Goal: Task Accomplishment & Management: Manage account settings

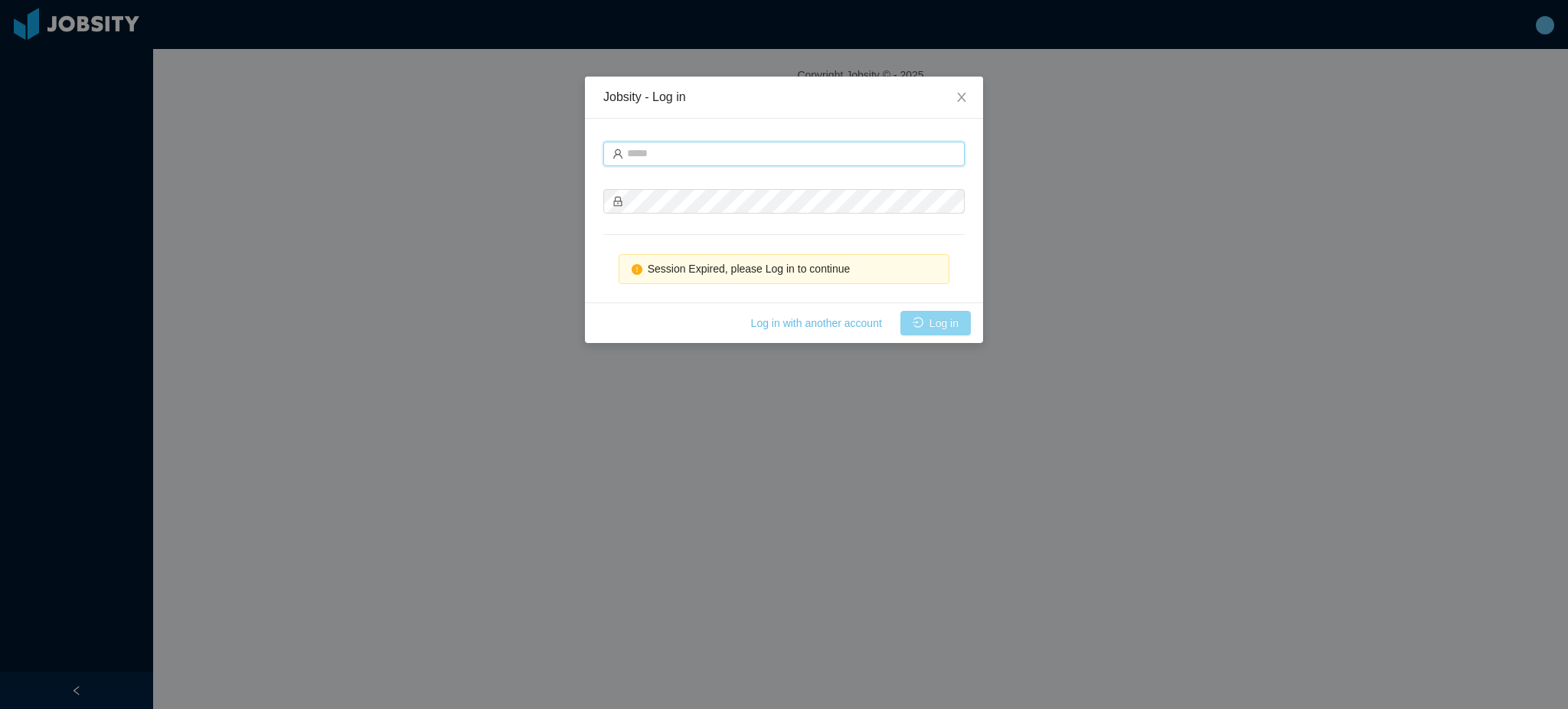
type input "**********"
click at [954, 320] on button "Log in" at bounding box center [935, 324] width 70 height 25
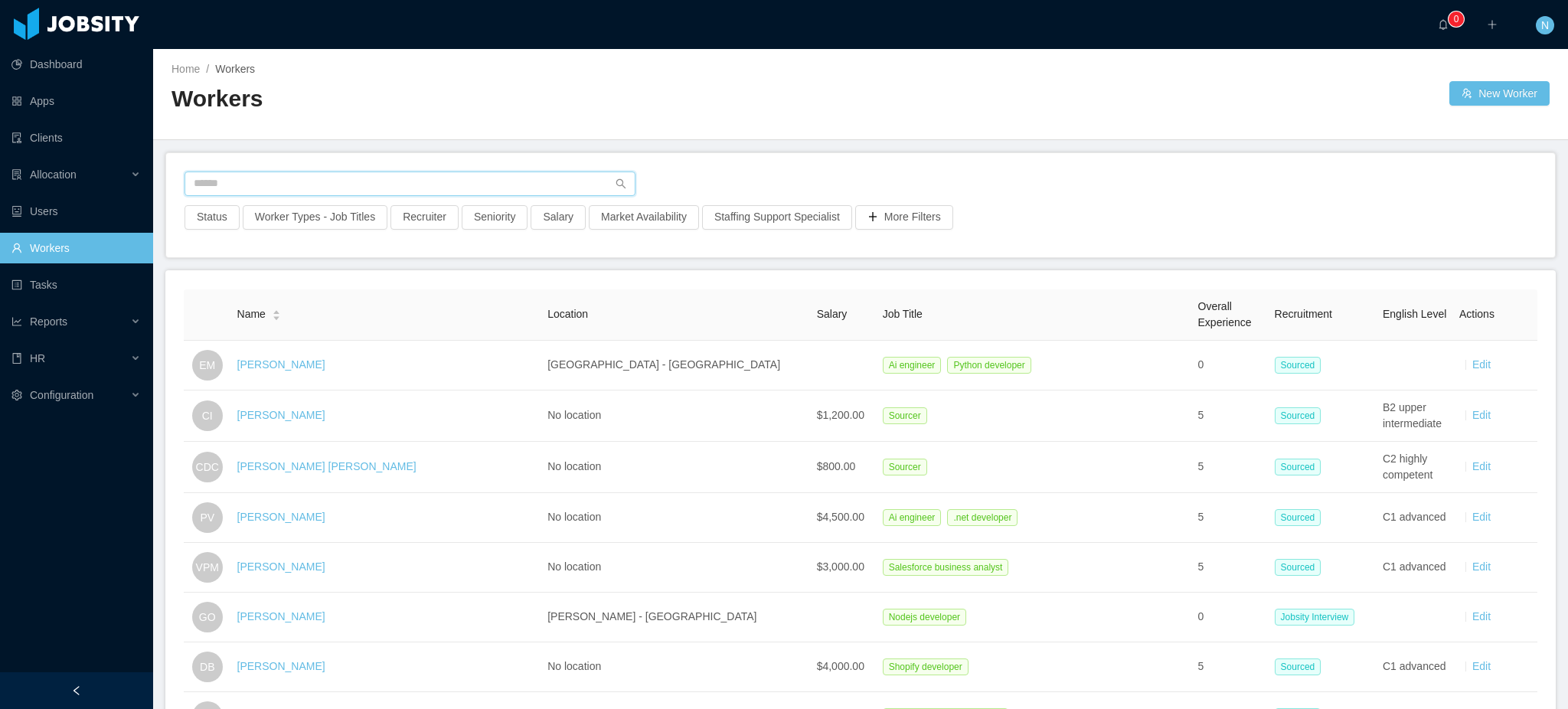
click at [513, 183] on input "text" at bounding box center [410, 184] width 451 height 25
paste input "**********"
type input "**********"
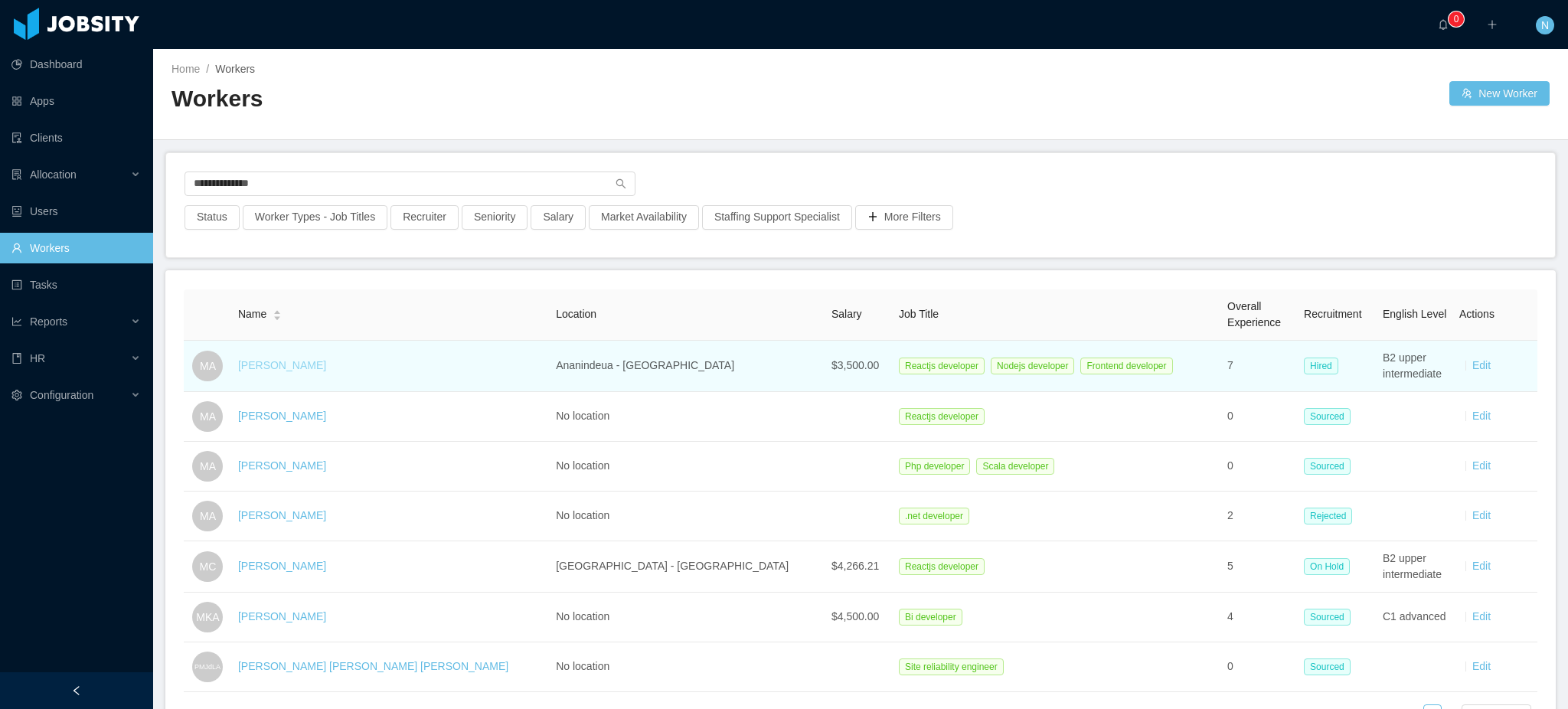
click at [288, 368] on link "Matheus Araujo" at bounding box center [282, 365] width 88 height 12
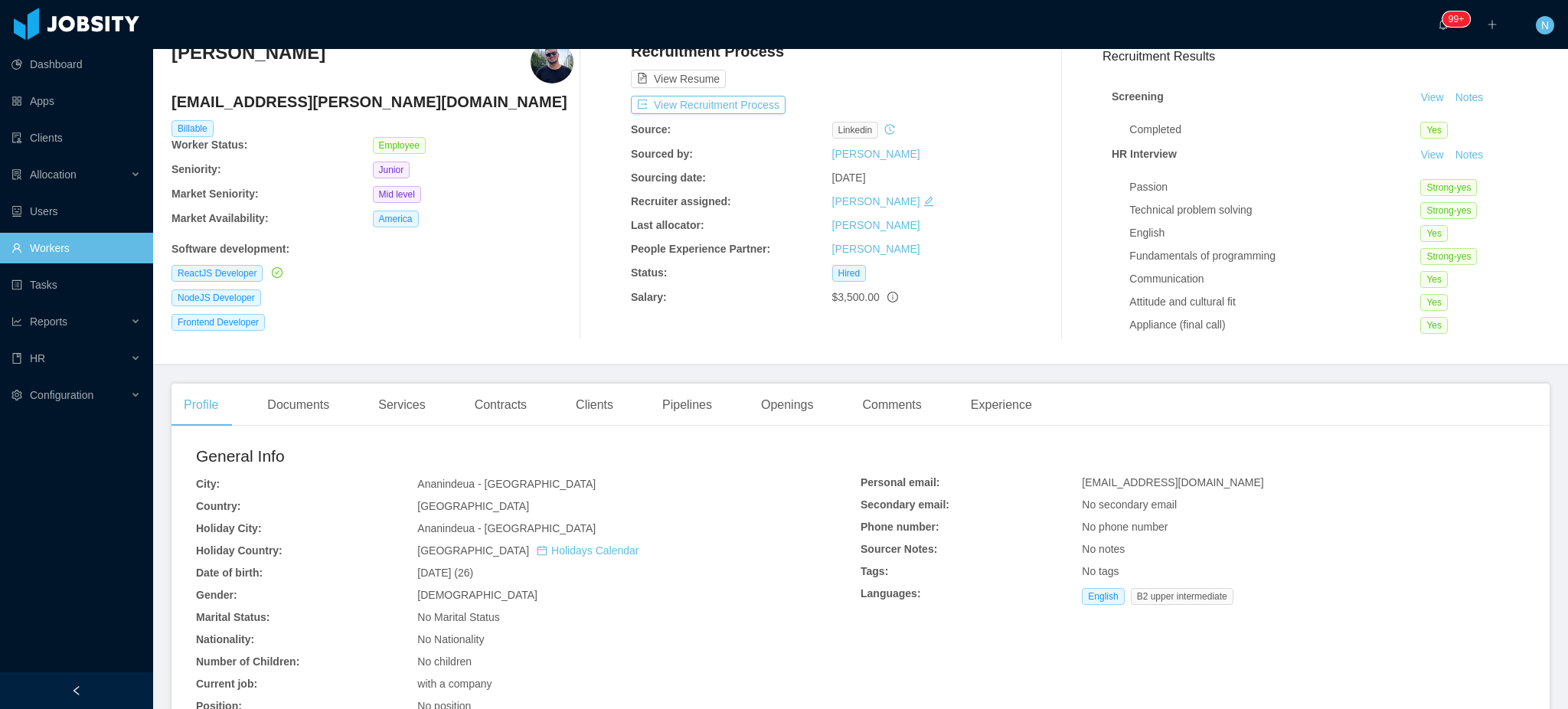
scroll to position [102, 0]
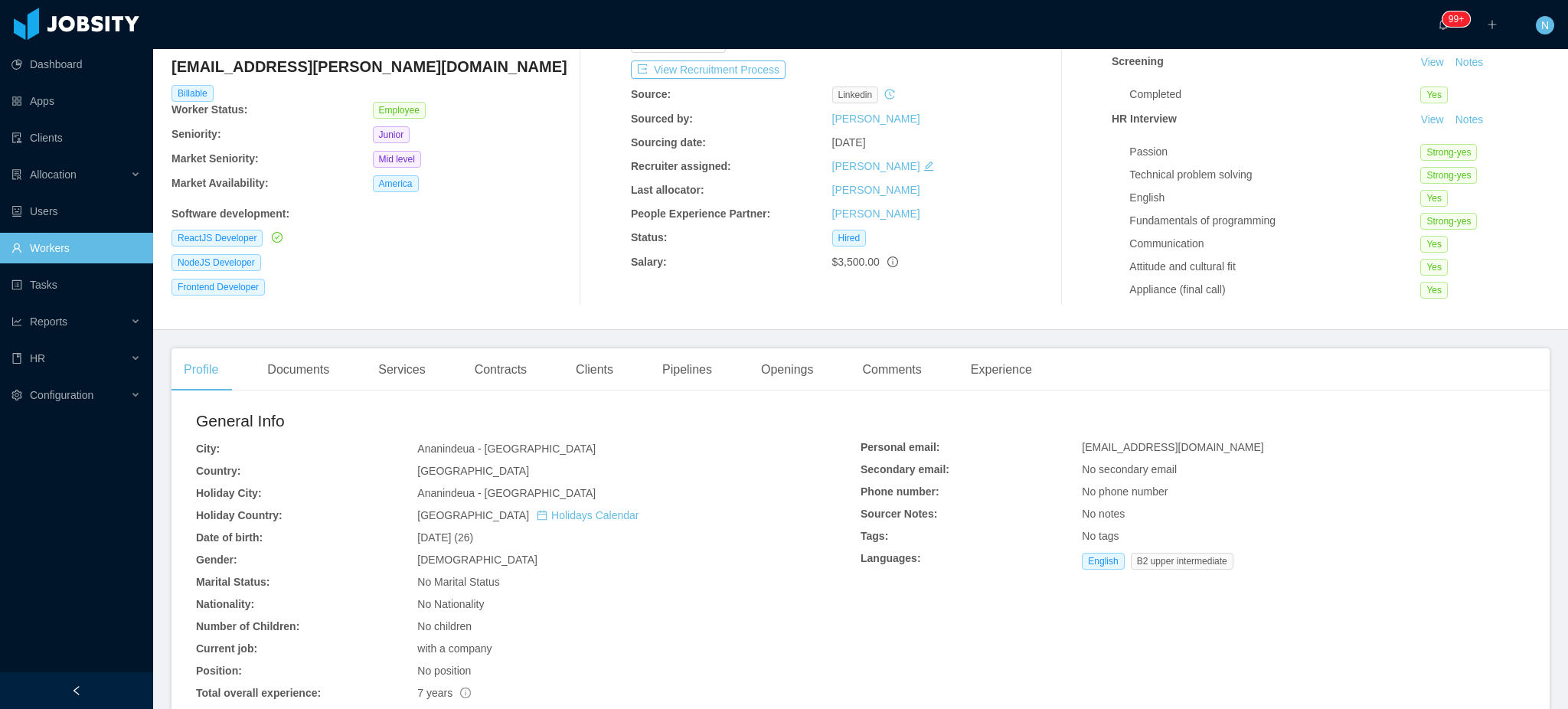
click at [1151, 449] on span "mazmerox@gmail.com" at bounding box center [1172, 447] width 181 height 12
copy span "mazmerox@gmail.com"
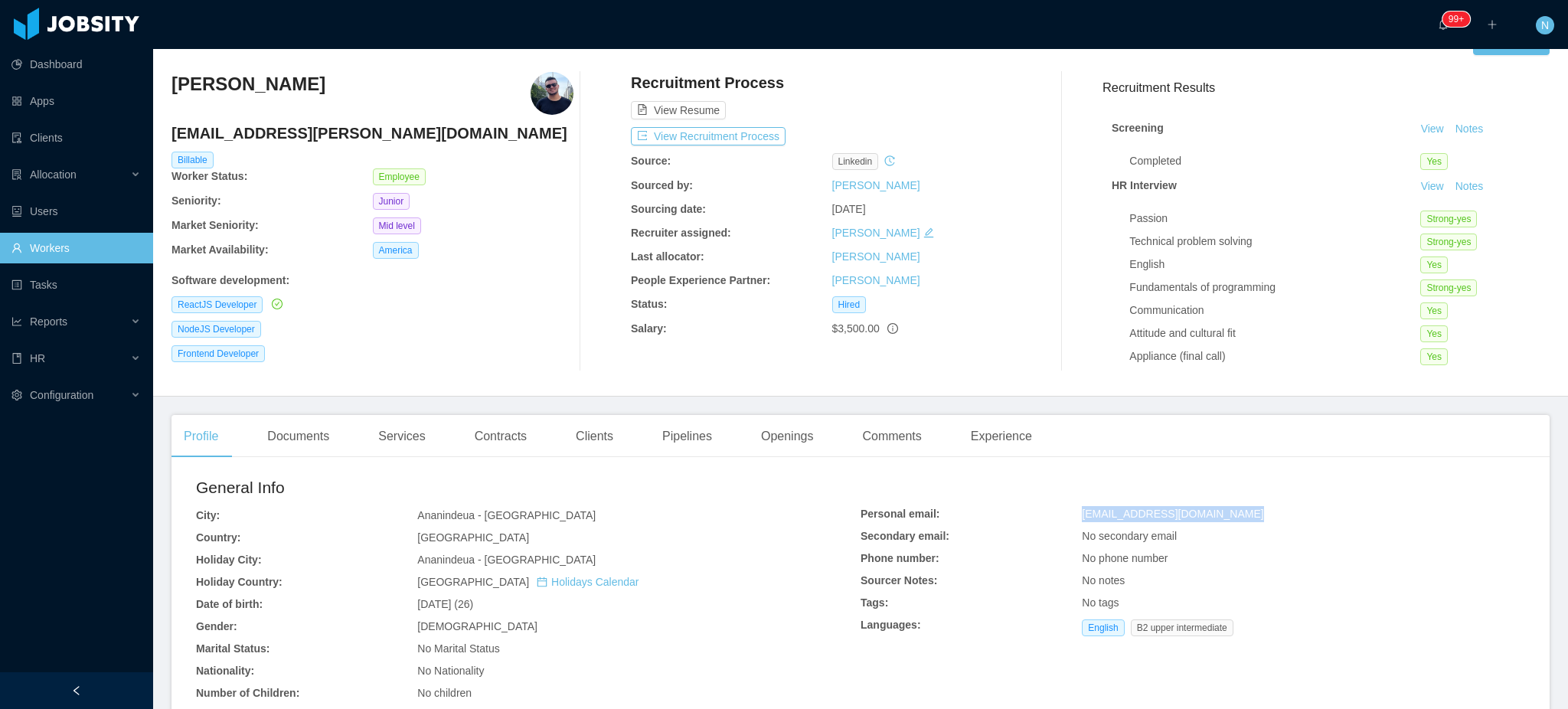
scroll to position [0, 0]
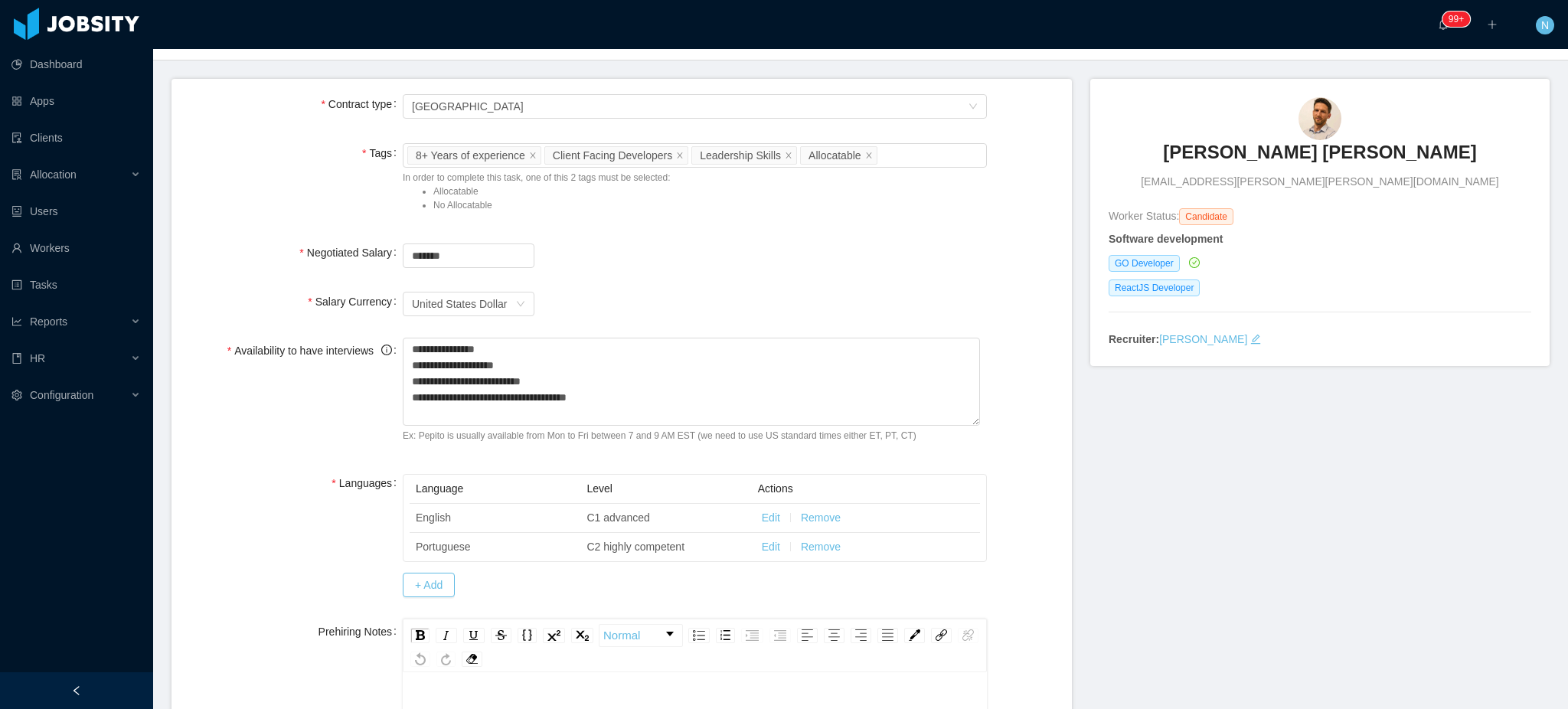
scroll to position [643, 0]
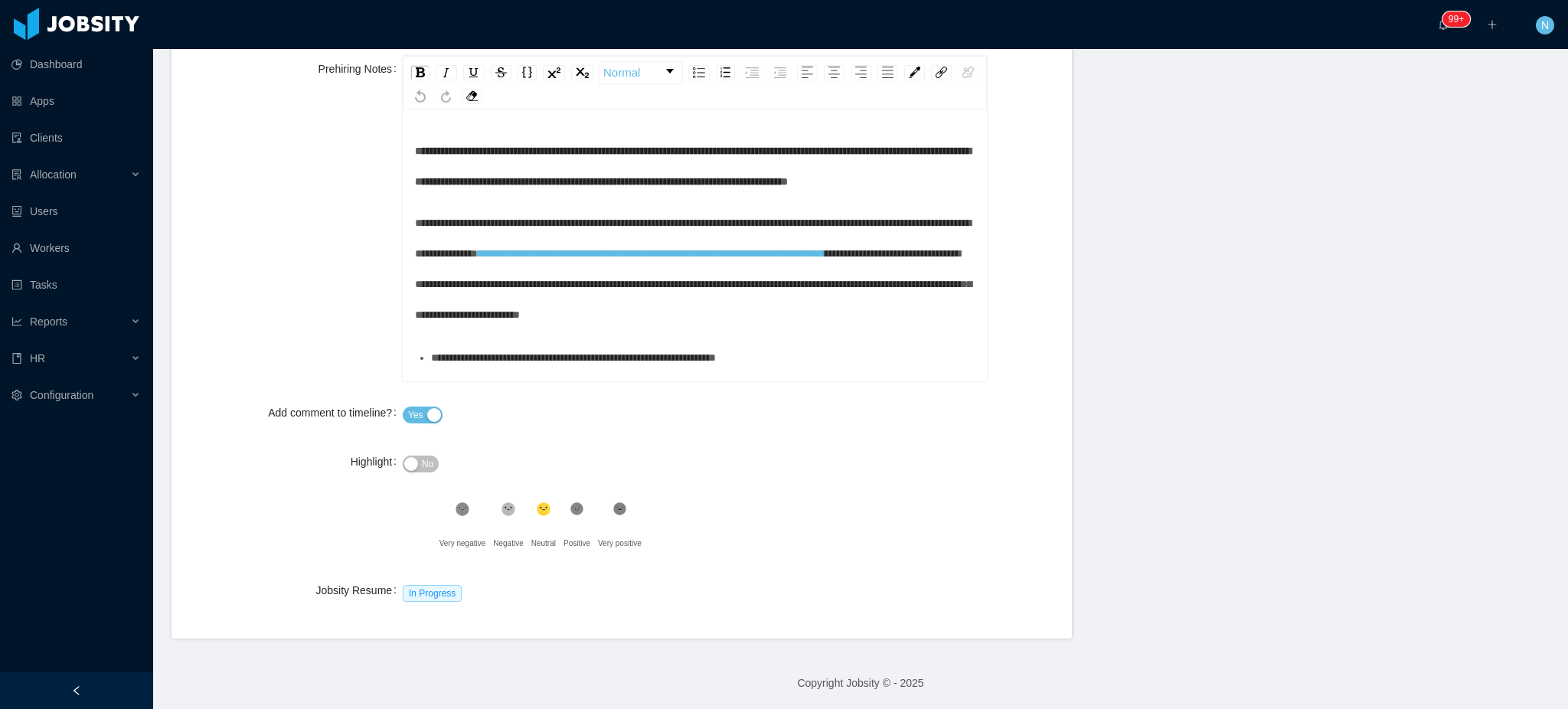
click at [407, 460] on button "No" at bounding box center [420, 464] width 36 height 17
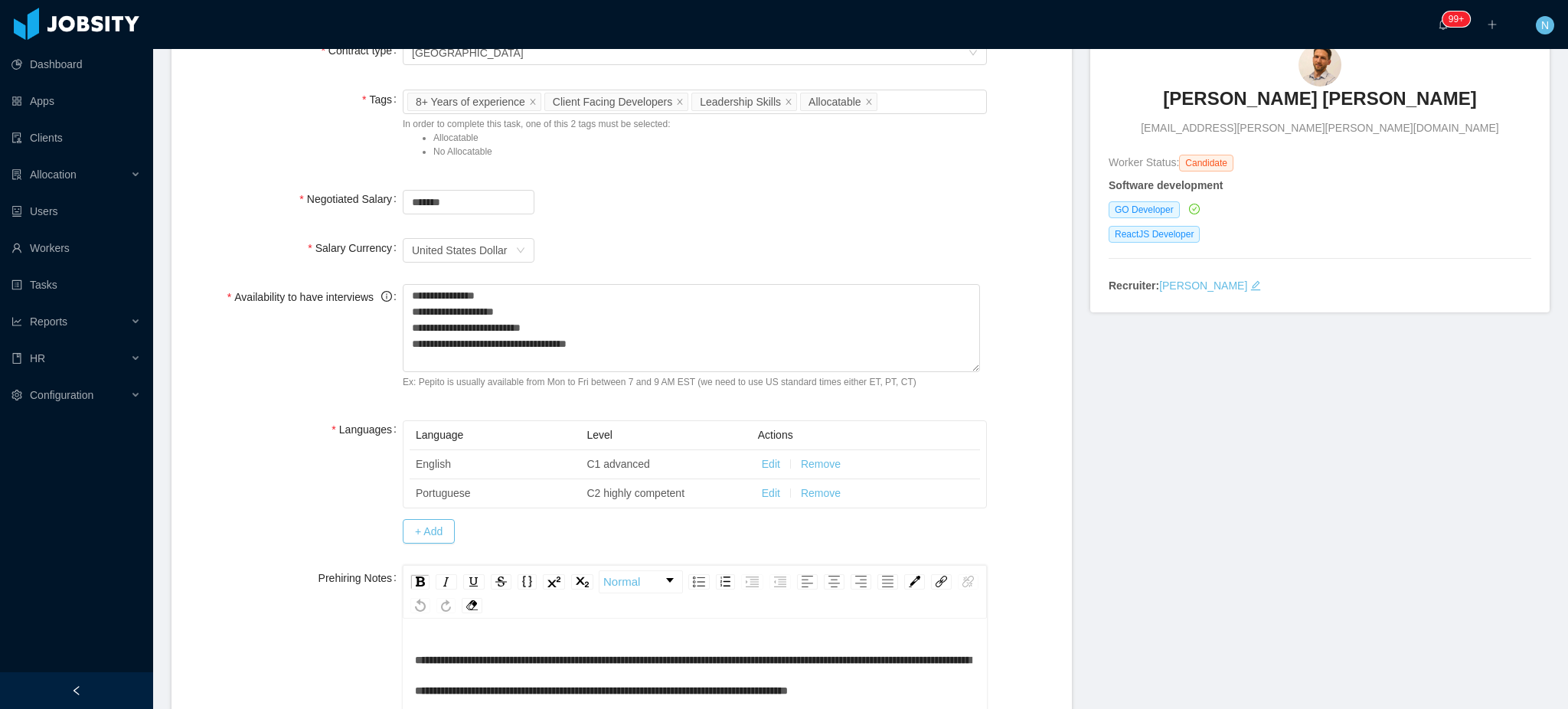
scroll to position [0, 0]
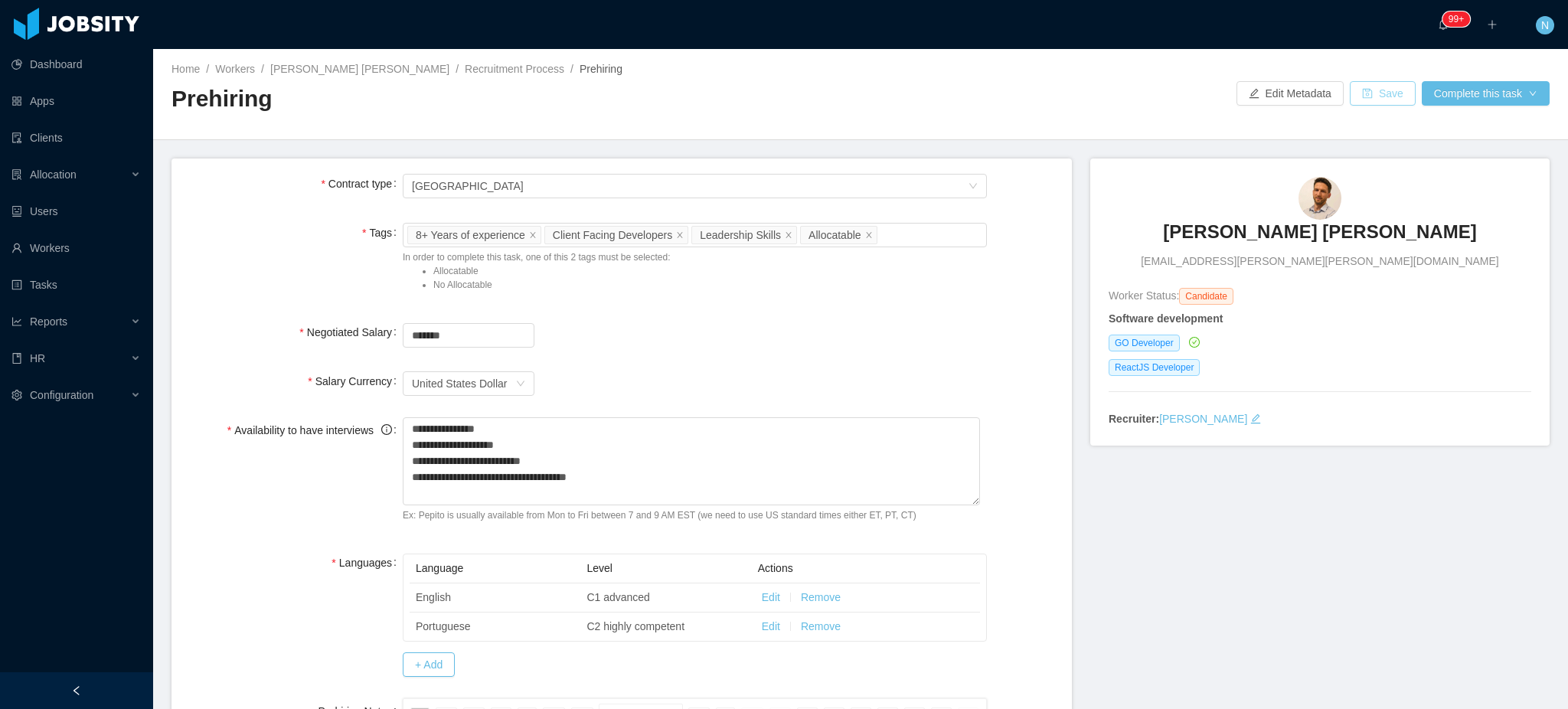
click at [1363, 92] on button "Save" at bounding box center [1383, 94] width 66 height 25
click at [1481, 90] on button "Complete this task" at bounding box center [1485, 94] width 128 height 25
click at [1476, 163] on button "Save and continue" at bounding box center [1473, 161] width 131 height 25
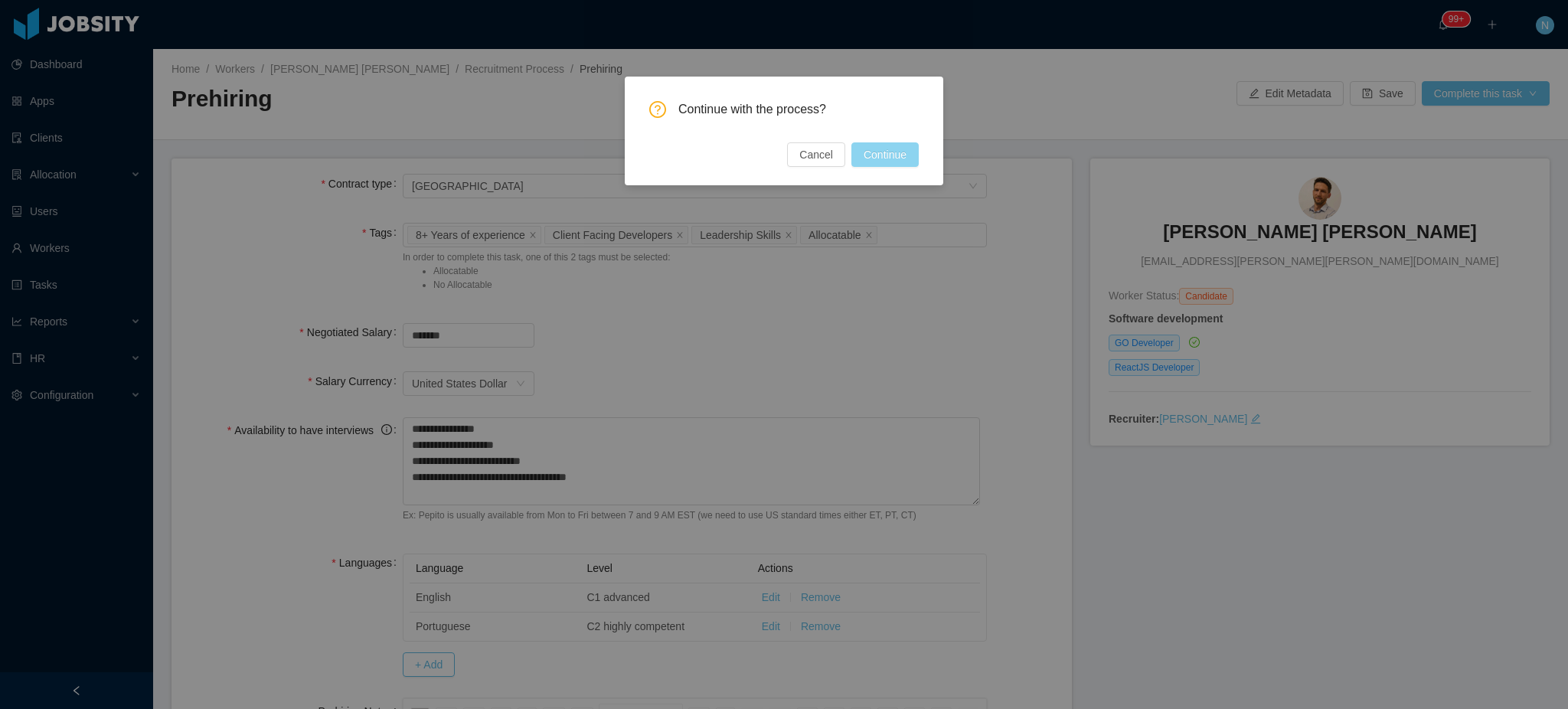
click at [893, 160] on button "Continue" at bounding box center [885, 155] width 67 height 25
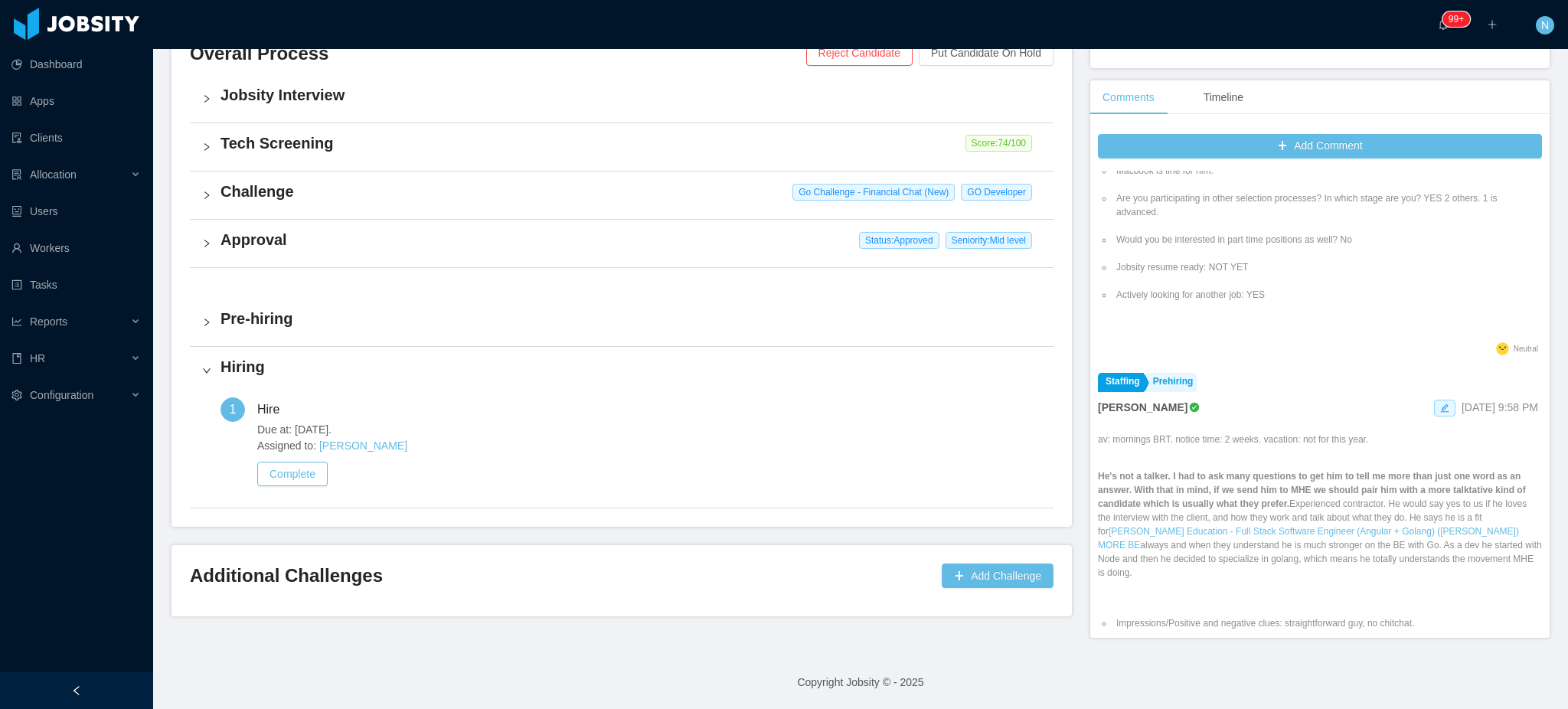
scroll to position [506, 0]
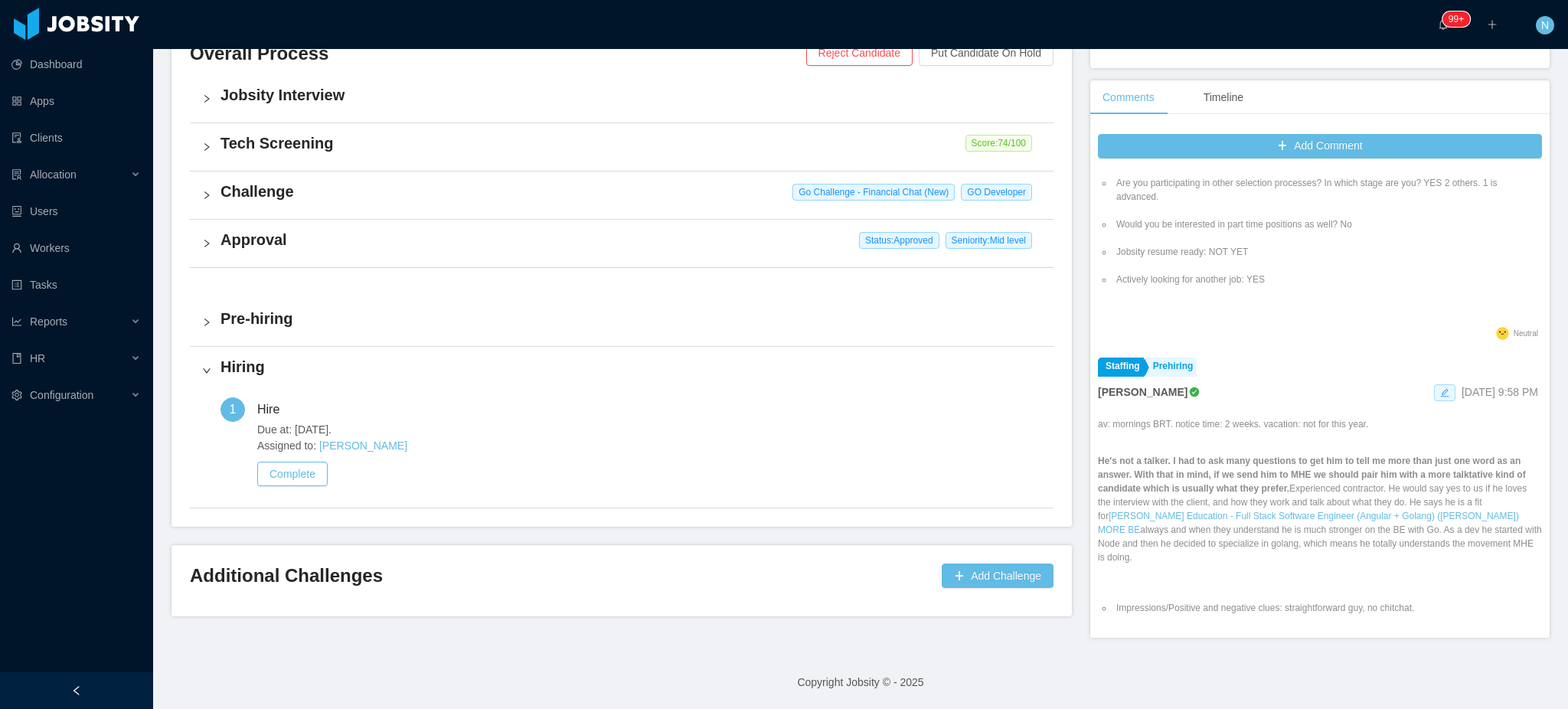
click at [1435, 396] on span at bounding box center [1445, 393] width 21 height 17
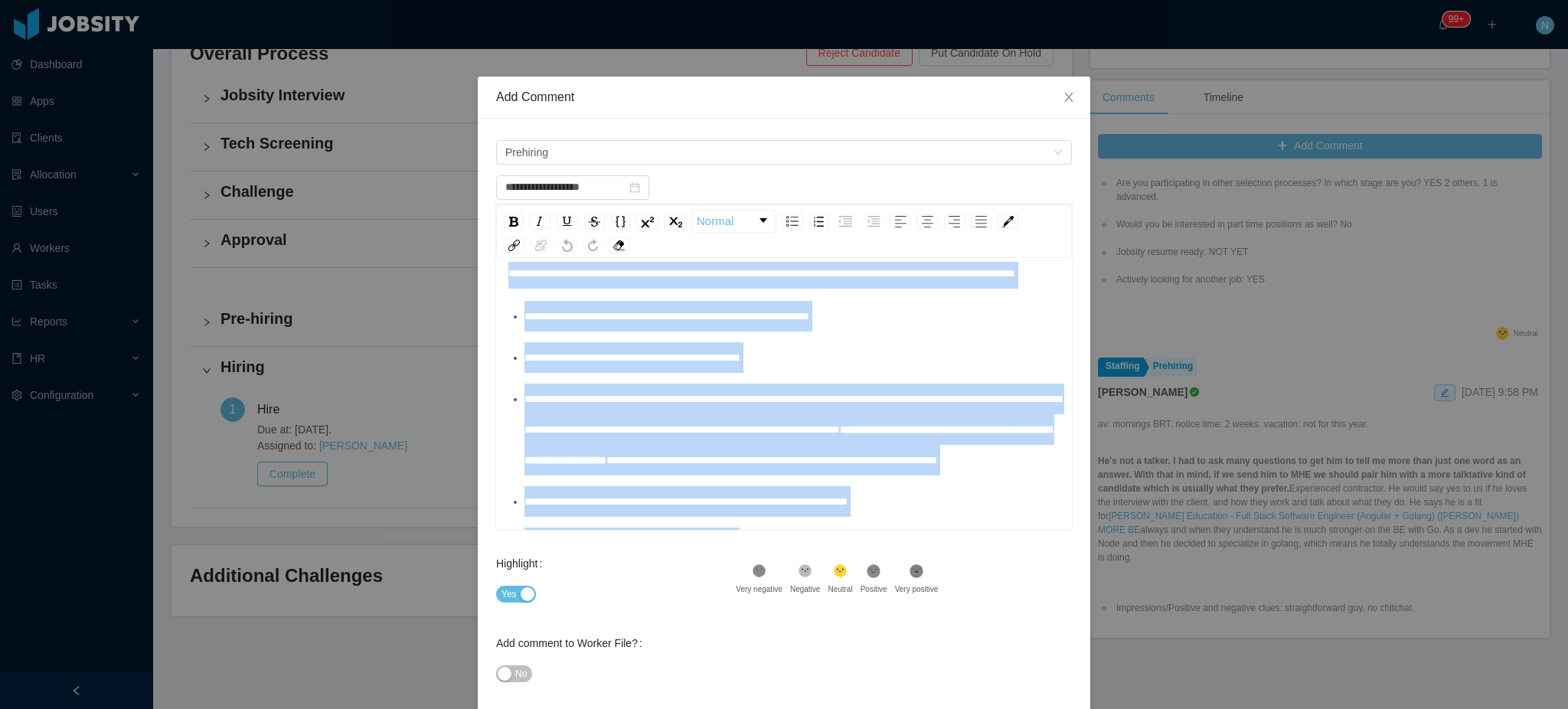
scroll to position [599, 0]
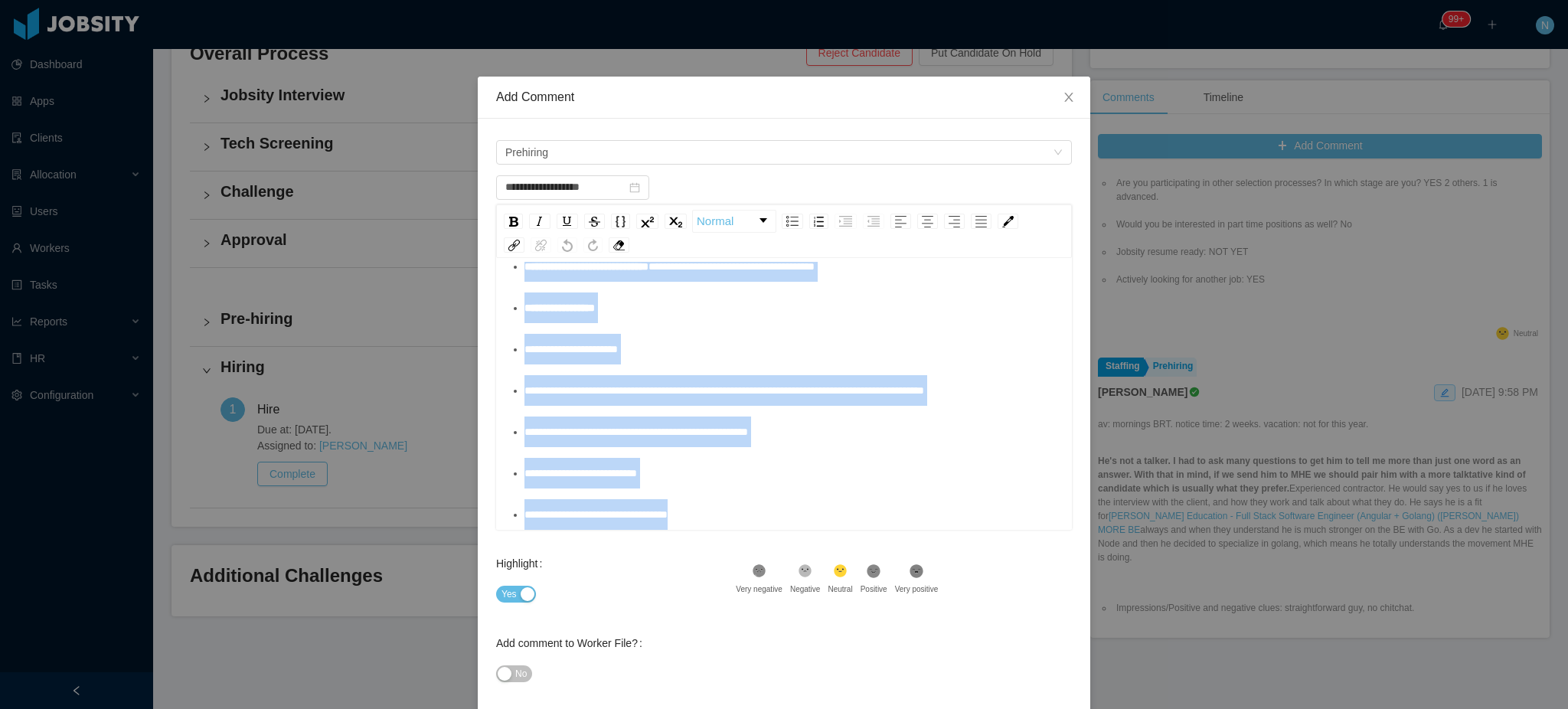
drag, startPoint x: 501, startPoint y: 299, endPoint x: 712, endPoint y: 603, distance: 370.0
click at [712, 603] on form "**********" at bounding box center [784, 423] width 576 height 571
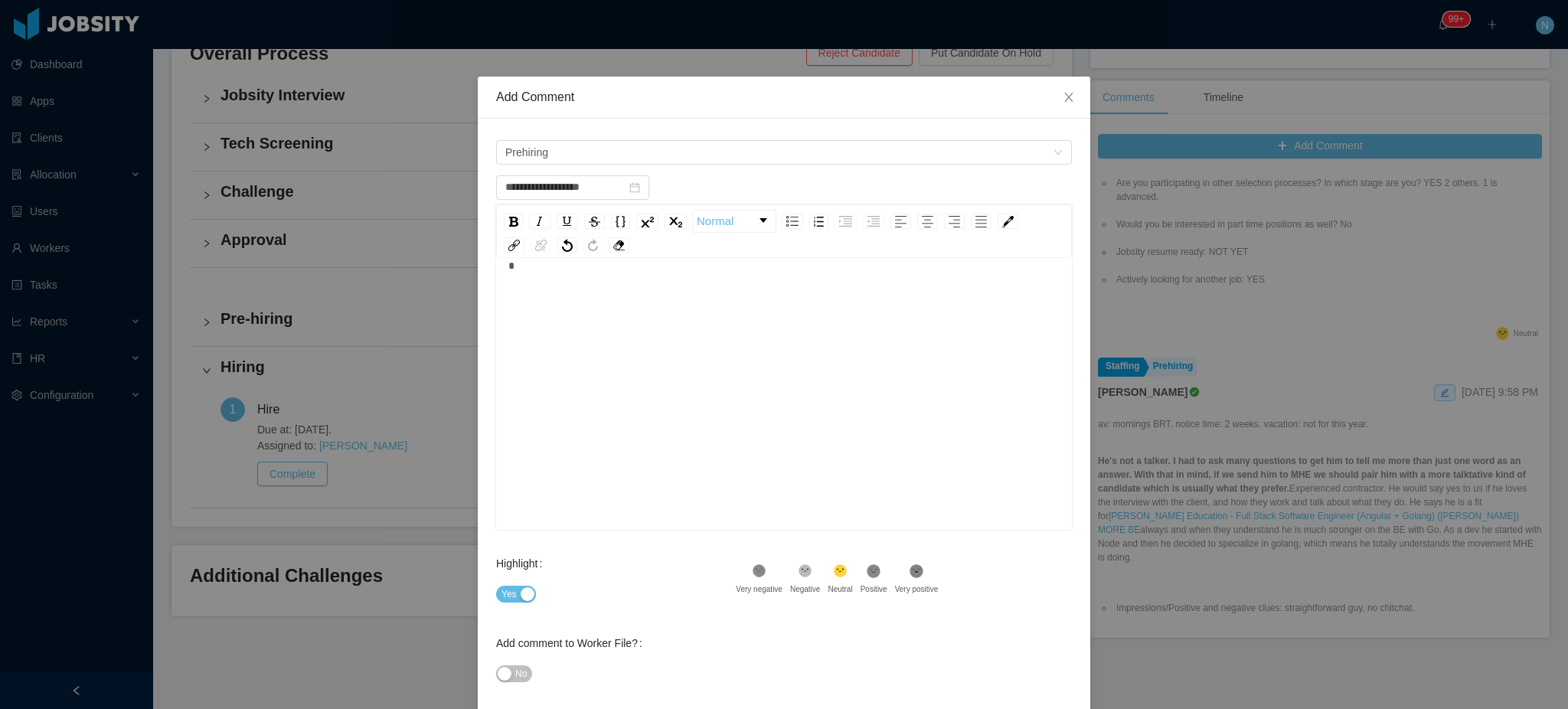
scroll to position [33, 0]
click at [503, 589] on span "Yes" at bounding box center [509, 595] width 15 height 15
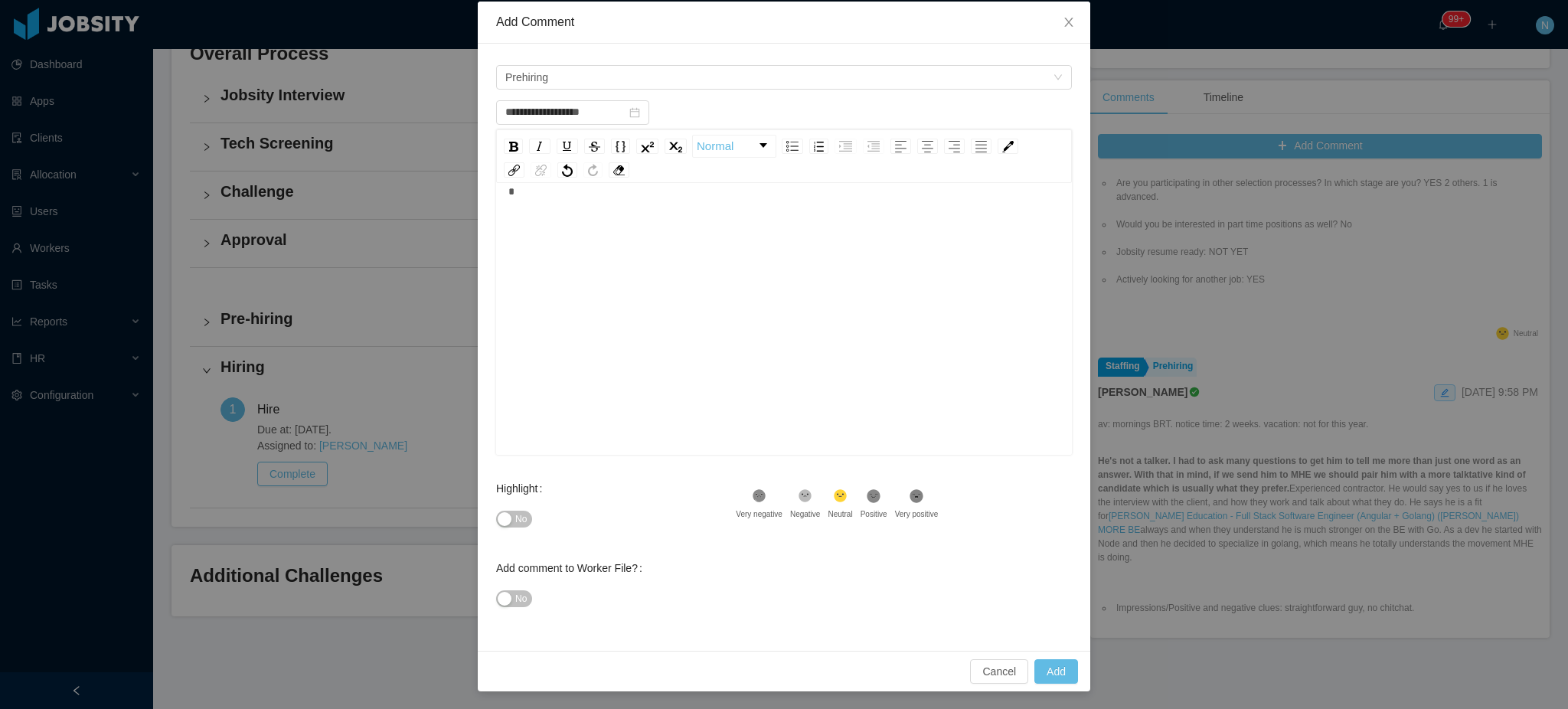
click at [1042, 685] on div "Cancel Add" at bounding box center [784, 672] width 613 height 40
click at [1049, 672] on button "Add" at bounding box center [1055, 672] width 43 height 25
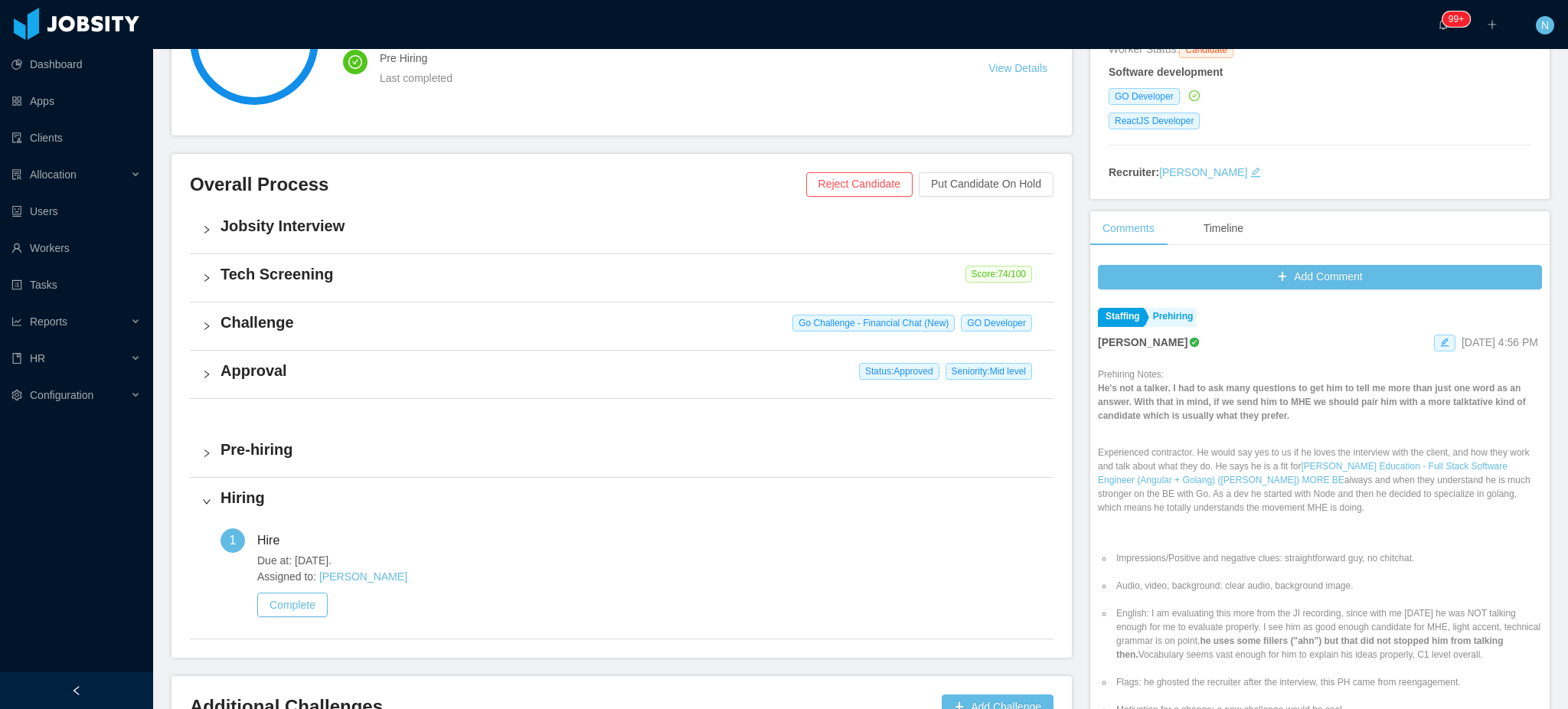
scroll to position [0, 0]
